Goal: Task Accomplishment & Management: Manage account settings

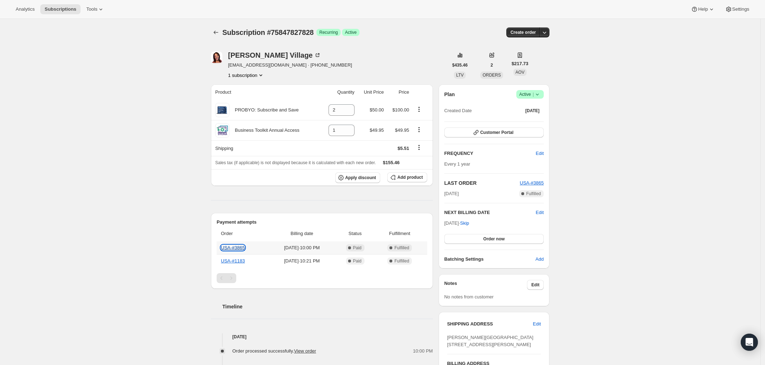
click at [236, 248] on link "USA-#3865" at bounding box center [233, 247] width 24 height 5
click at [227, 250] on link "USA-#3865" at bounding box center [233, 247] width 24 height 5
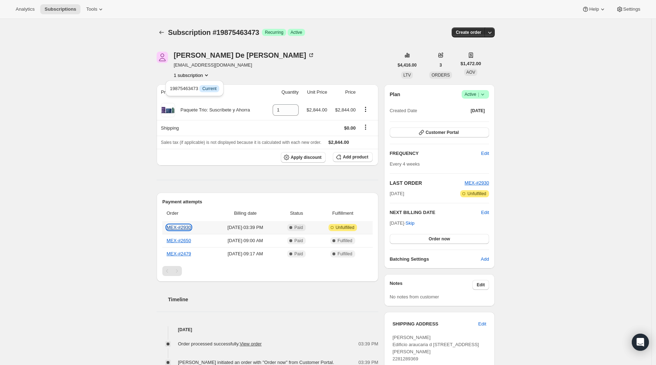
click at [175, 227] on link "MEX-#2930" at bounding box center [179, 227] width 25 height 5
